Goal: Use online tool/utility: Utilize a website feature to perform a specific function

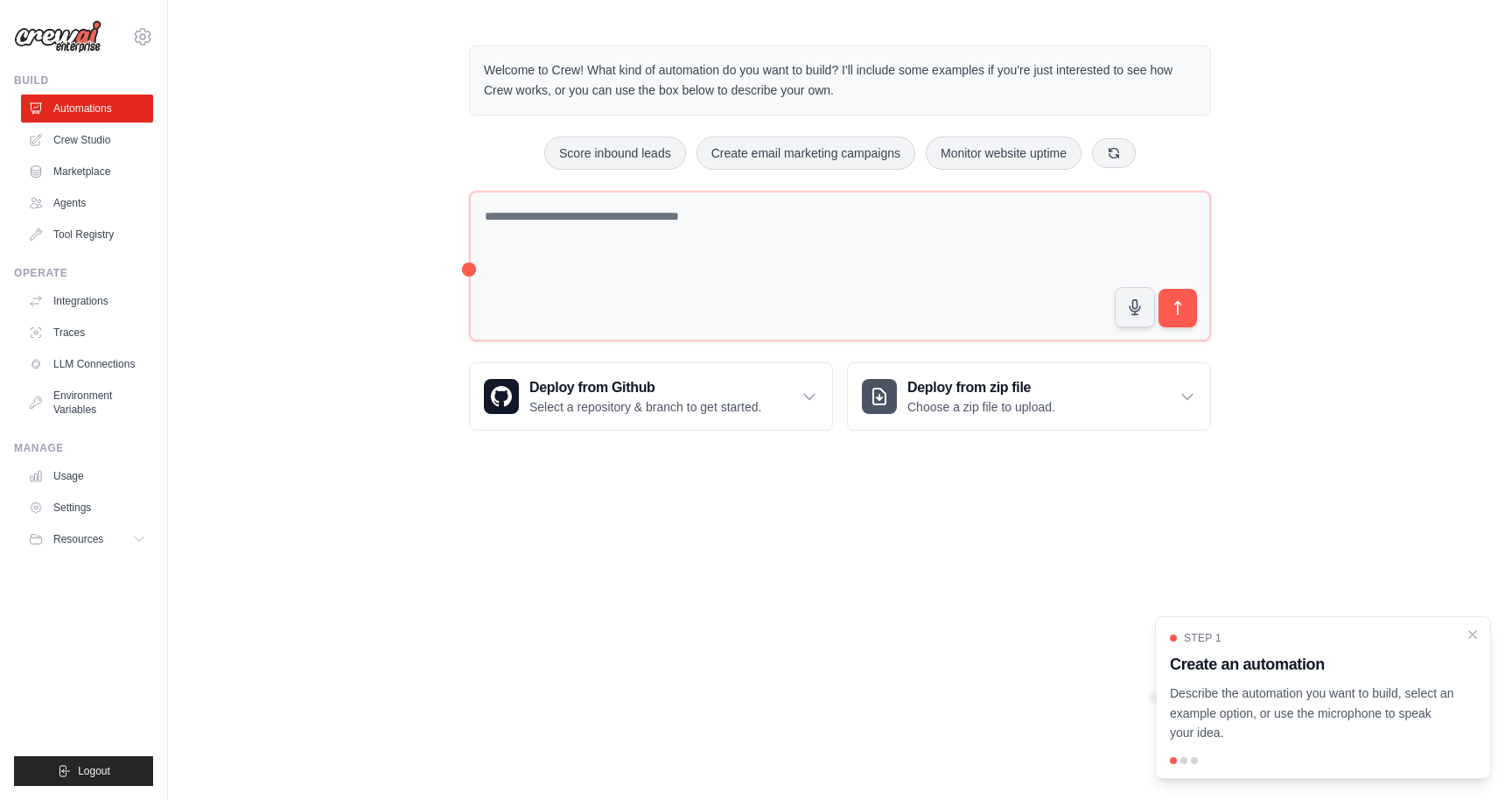
click at [444, 482] on body "sumanta.mishra@magicedtech.com Settings Build Automations Crew Studio Resources" at bounding box center [756, 400] width 1512 height 800
click at [355, 218] on div "Welcome to Crew! What kind of automation do you want to build? I'll include som…" at bounding box center [840, 237] width 1344 height 441
click at [259, 281] on div "Welcome to Crew! What kind of automation do you want to build? I'll include som…" at bounding box center [840, 237] width 1344 height 441
click at [99, 143] on link "Crew Studio" at bounding box center [88, 139] width 132 height 28
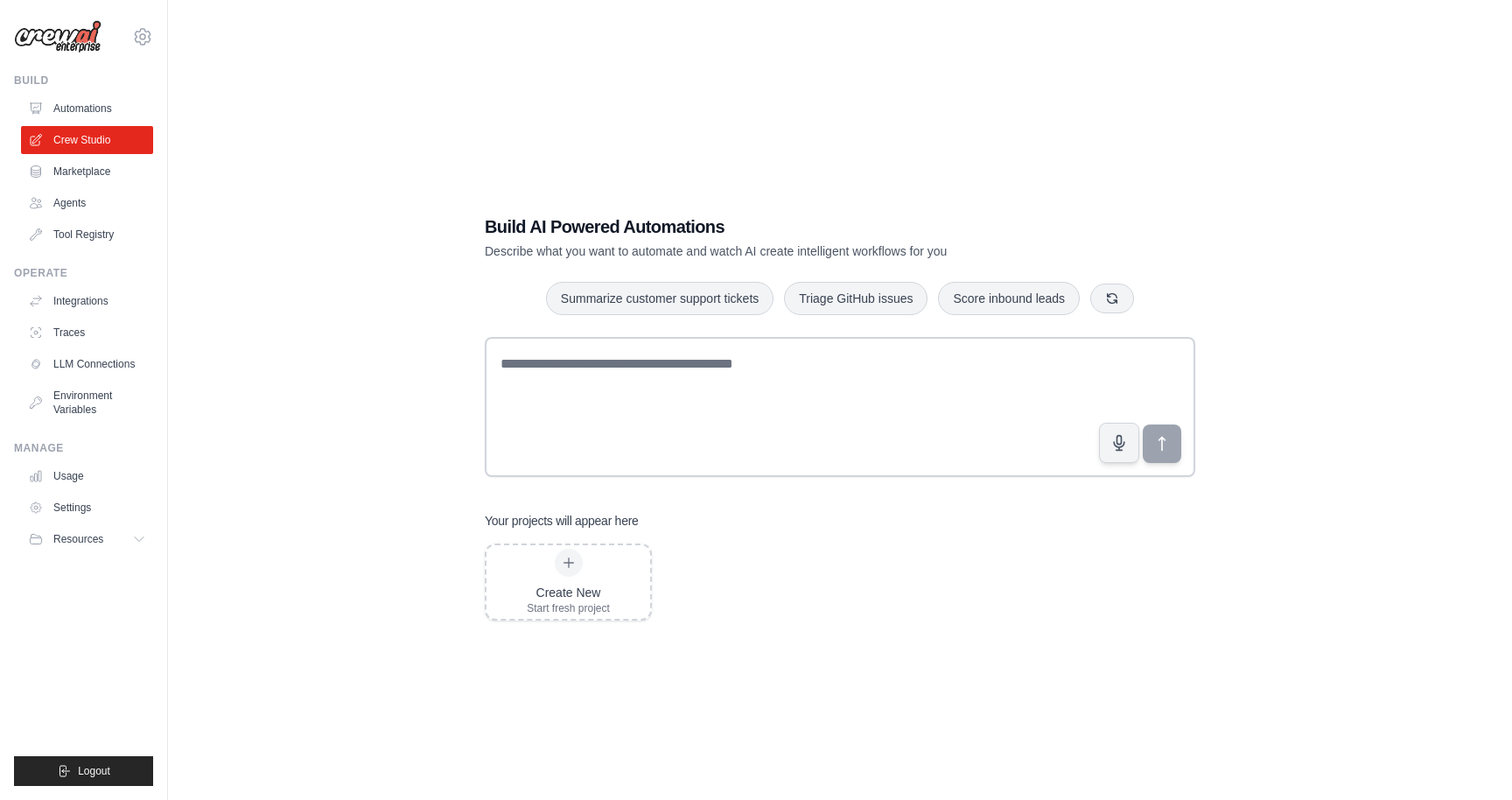
click at [385, 396] on div "Build AI Powered Automations Describe what you want to automate and watch AI cr…" at bounding box center [840, 417] width 1288 height 800
click at [395, 456] on div "Build AI Powered Automations Describe what you want to automate and watch AI cr…" at bounding box center [840, 417] width 1288 height 800
click at [570, 586] on div "Create New" at bounding box center [568, 592] width 84 height 17
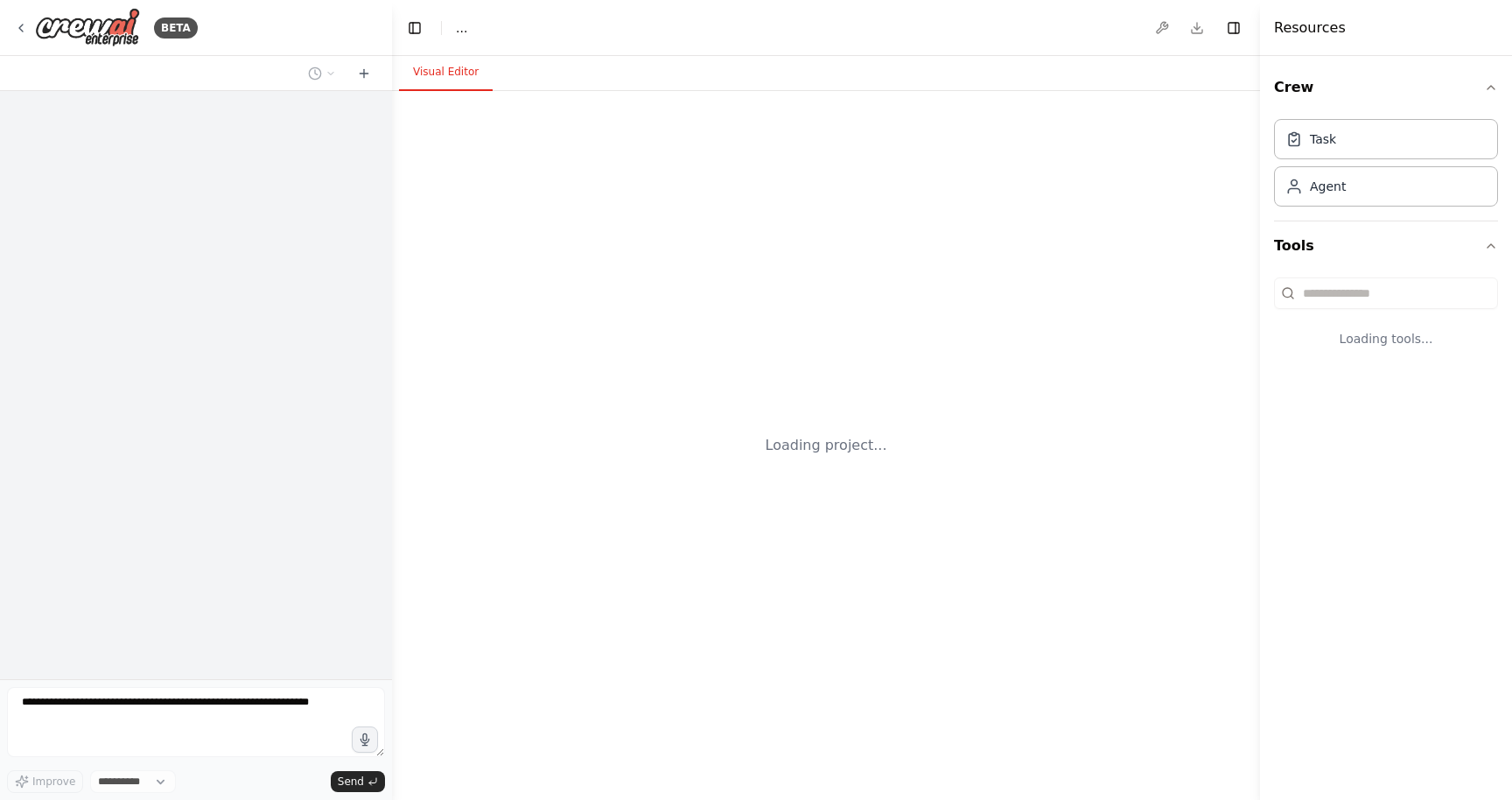
select select "****"
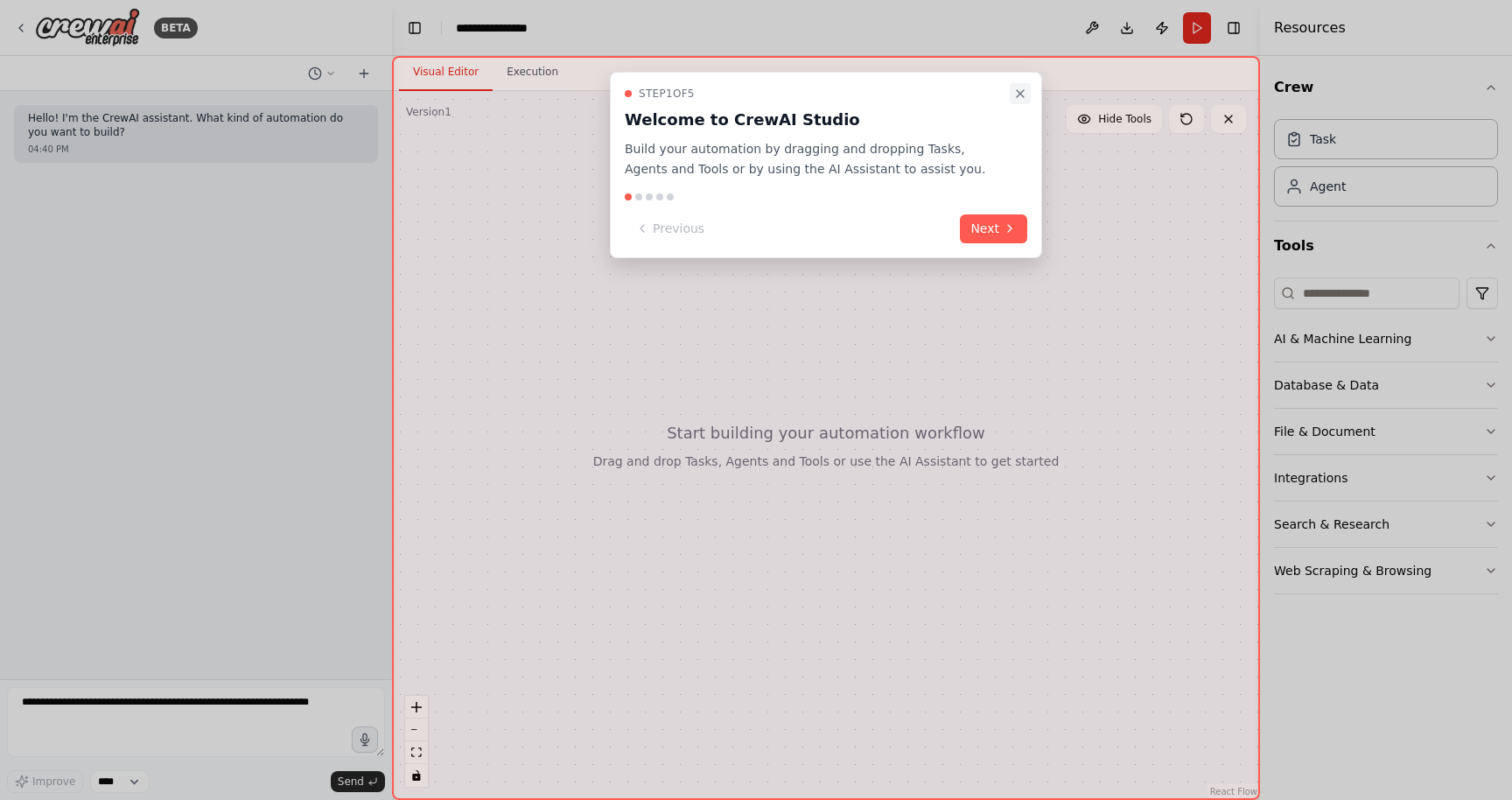
click at [1021, 84] on button "Close walkthrough" at bounding box center [1020, 93] width 21 height 21
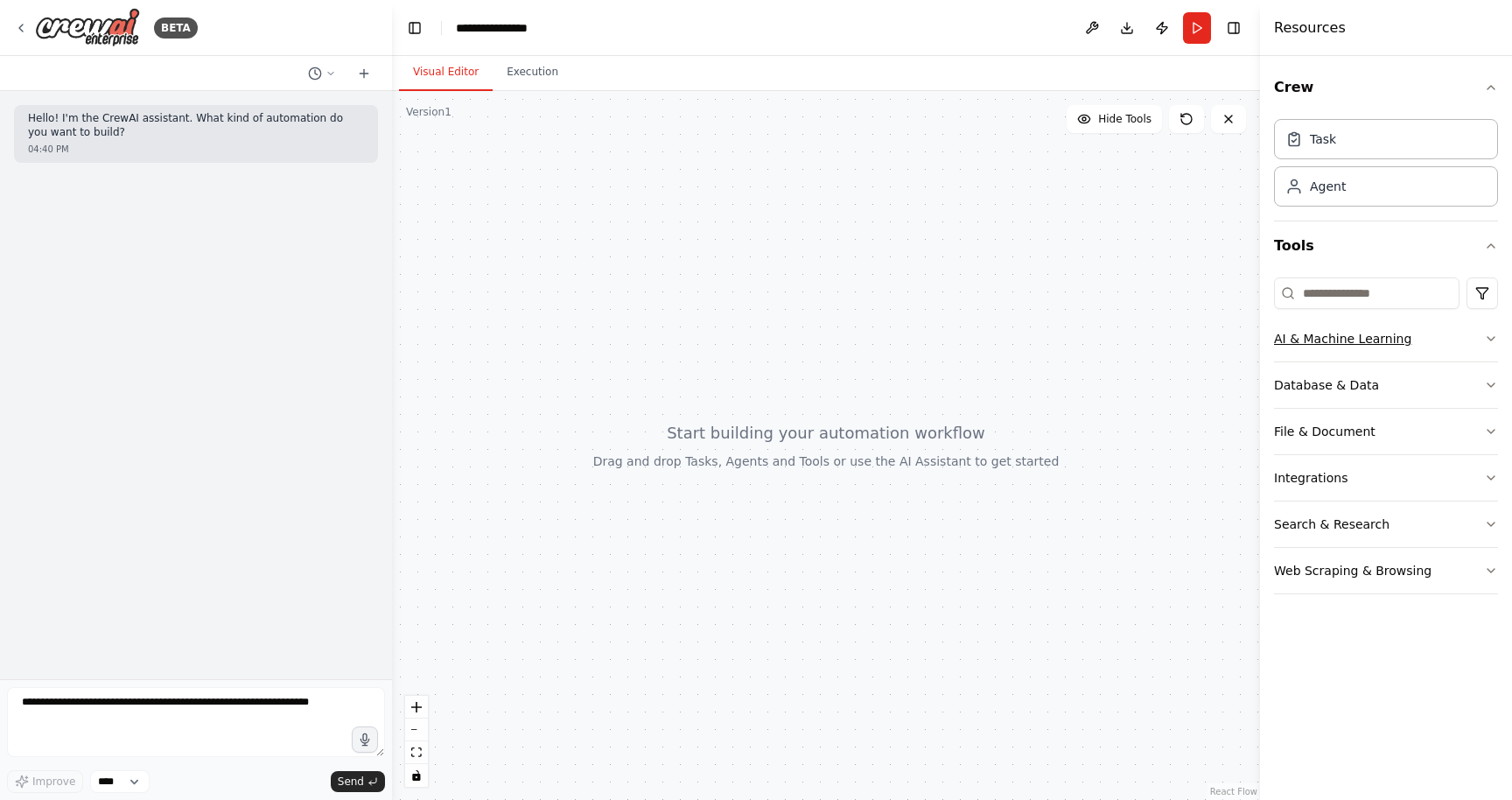
click at [1344, 342] on button "AI & Machine Learning" at bounding box center [1385, 339] width 224 height 46
